Goal: Task Accomplishment & Management: Manage account settings

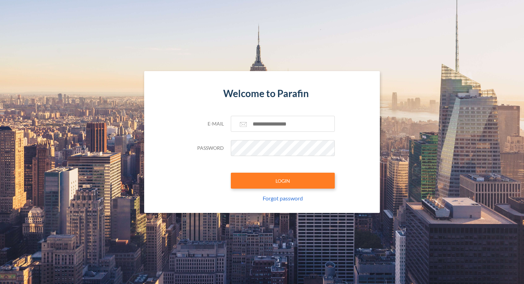
click at [387, 94] on div "Welcome to Parafin E-mail Password LOGIN Forgot password" at bounding box center [262, 142] width 472 height 142
click at [285, 123] on input "text" at bounding box center [283, 124] width 104 height 16
type input "**********"
click at [282, 180] on button "LOGIN" at bounding box center [283, 181] width 104 height 16
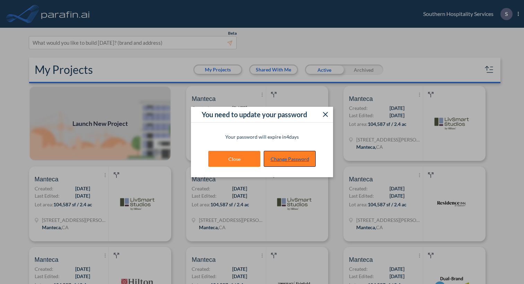
click at [293, 155] on link "Change Password" at bounding box center [290, 159] width 52 height 16
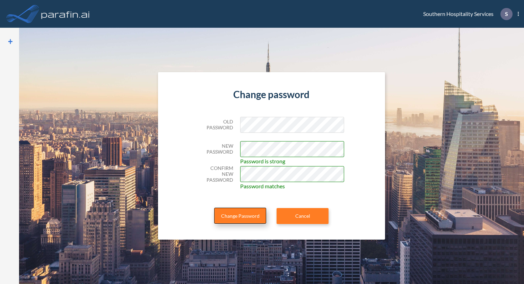
click at [242, 215] on button "Change Password" at bounding box center [240, 216] width 52 height 16
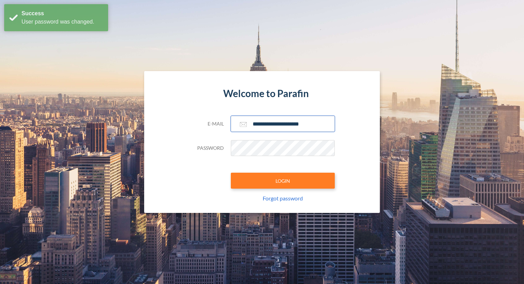
type input "**********"
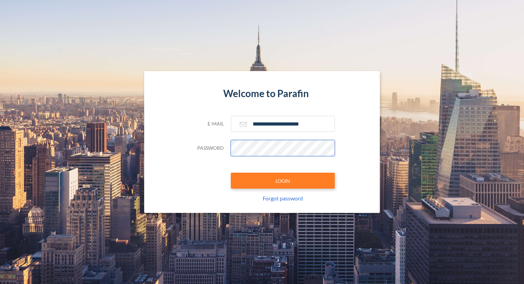
click at [282, 180] on button "LOGIN" at bounding box center [283, 181] width 104 height 16
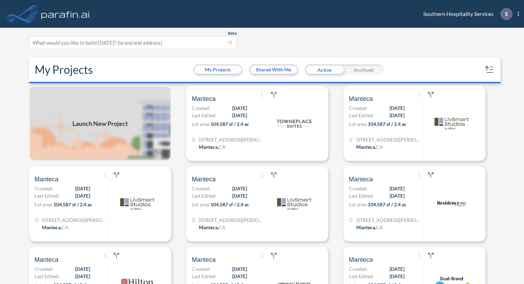
click at [481, 14] on div "Southern Hospitality Services S Show More Created with sketchtool. exit-to-app-…" at bounding box center [466, 14] width 106 height 12
click at [517, 14] on span "S Show More Created with sketchtool. exit-to-app-button Created with Sketch. Lo…" at bounding box center [505, 14] width 25 height 12
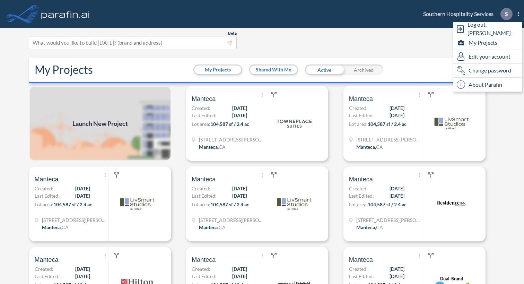
click at [389, 33] on section "Beta This experimental feature is still in beta. Help improve this by reporting…" at bounding box center [262, 156] width 472 height 256
